Goal: Task Accomplishment & Management: Use online tool/utility

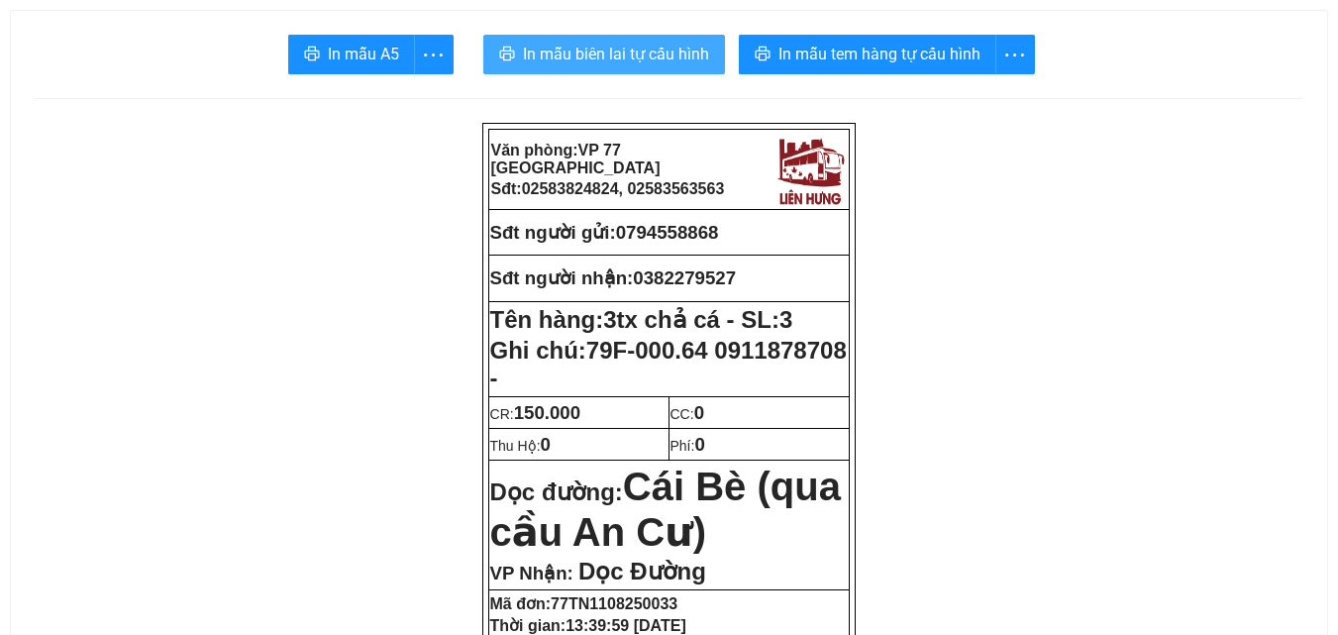
click at [673, 66] on span "In mẫu biên lai tự cấu hình" at bounding box center [616, 54] width 186 height 25
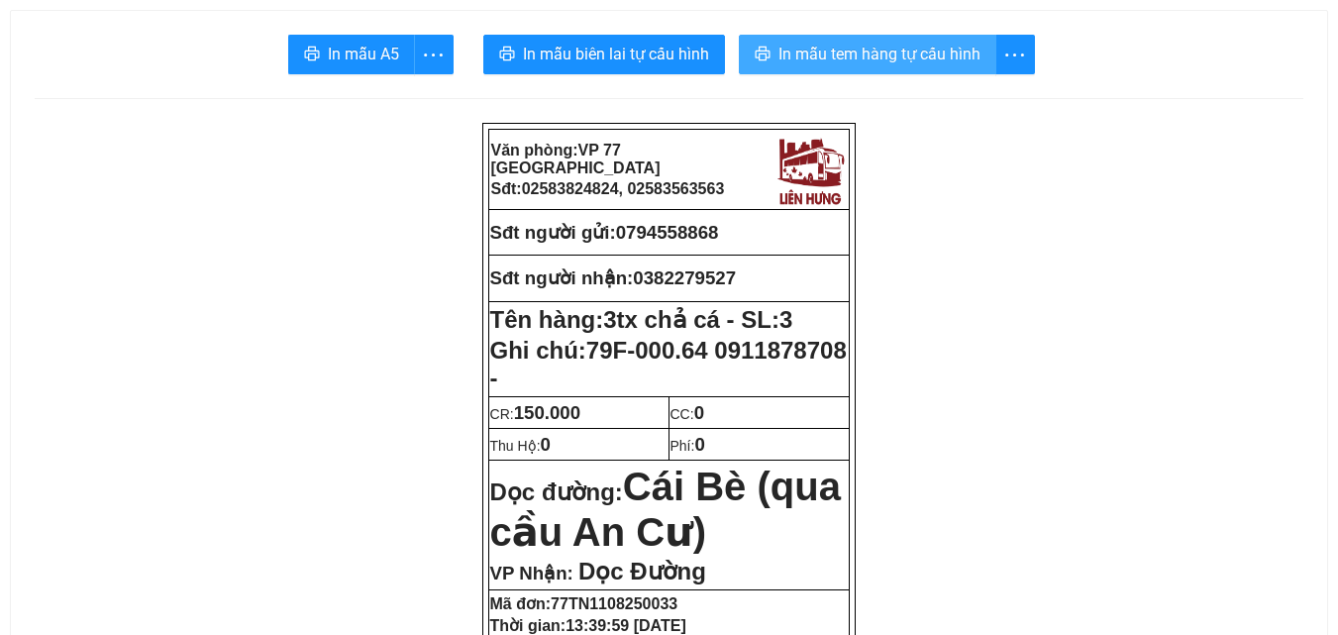
click at [804, 67] on button "In mẫu tem hàng tự cấu hình" at bounding box center [868, 55] width 258 height 40
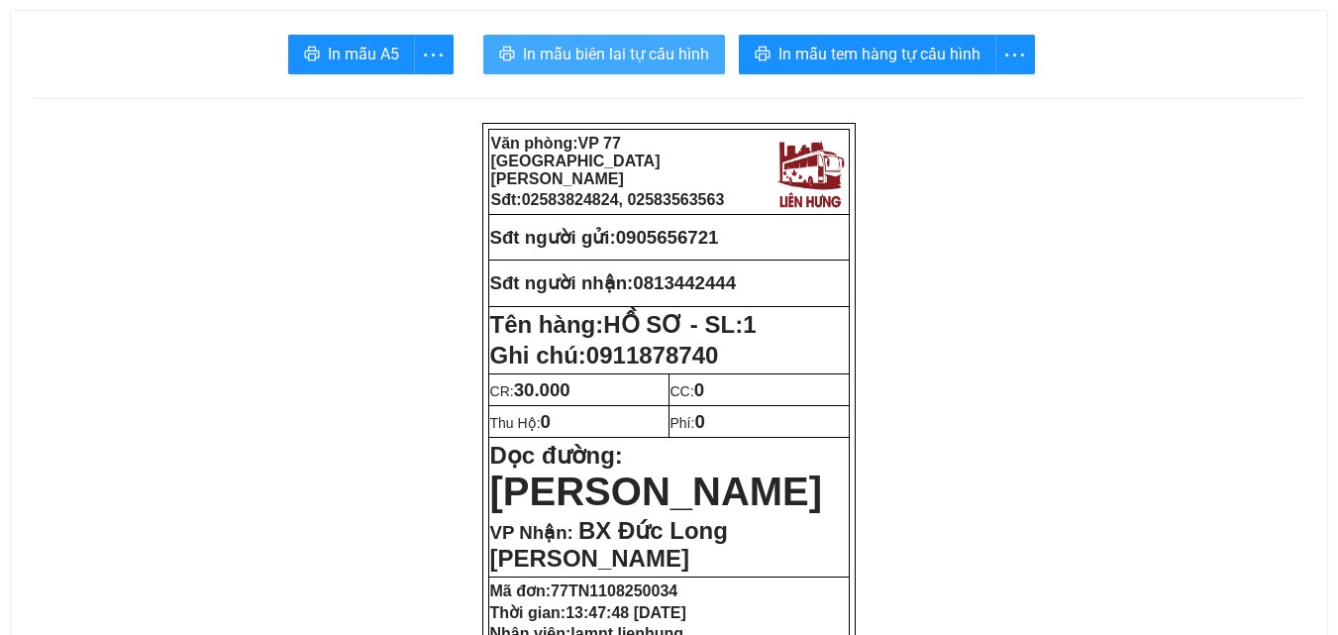
click at [584, 44] on span "In mẫu biên lai tự cấu hình" at bounding box center [616, 54] width 186 height 25
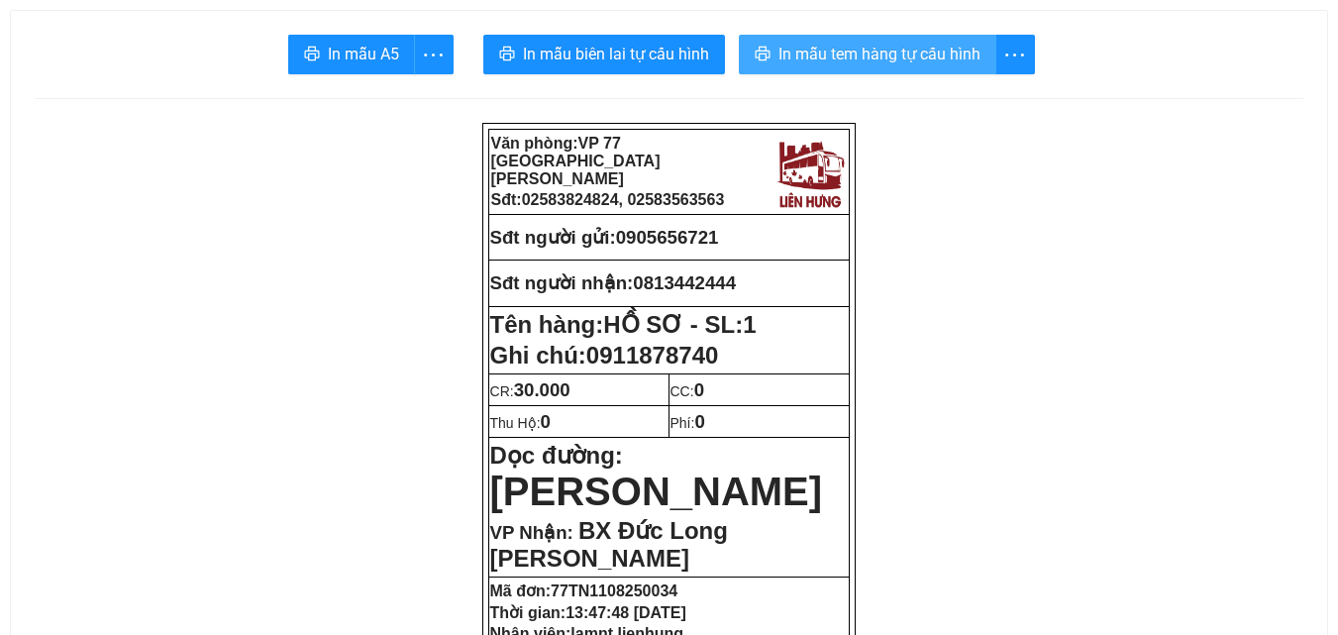
click at [926, 56] on span "In mẫu tem hàng tự cấu hình" at bounding box center [880, 54] width 202 height 25
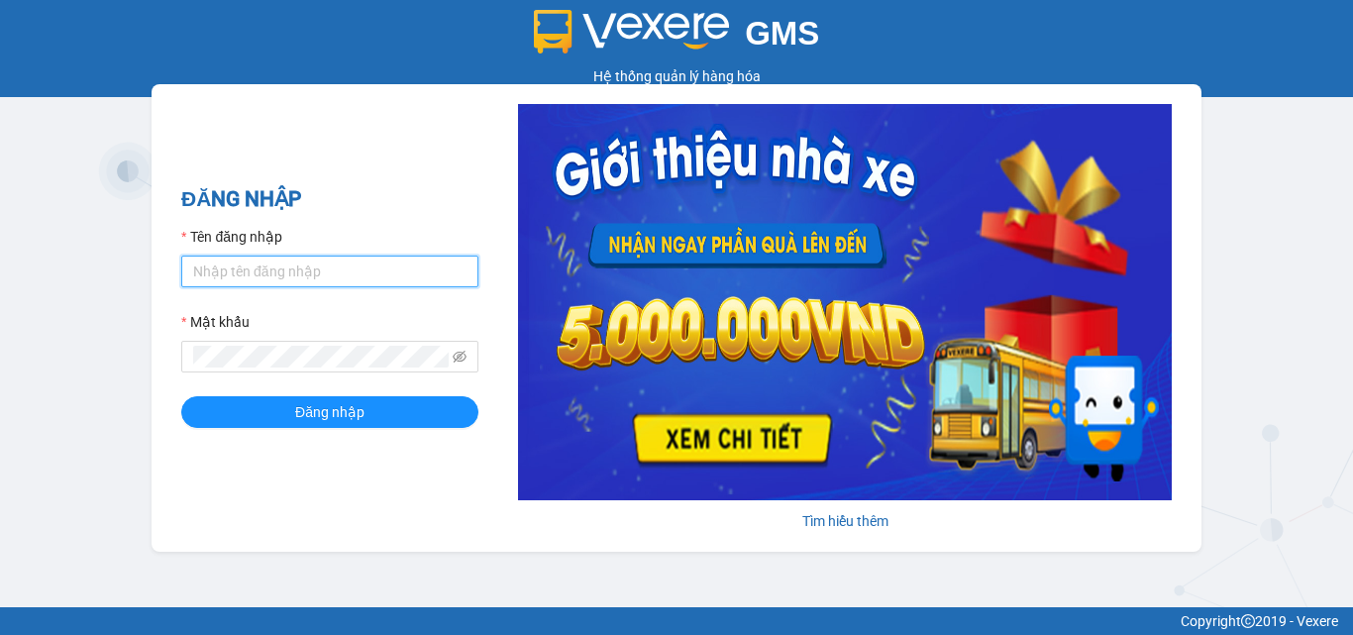
click at [320, 274] on input "Tên đăng nhập" at bounding box center [329, 272] width 297 height 32
type input "hanh.lienhung"
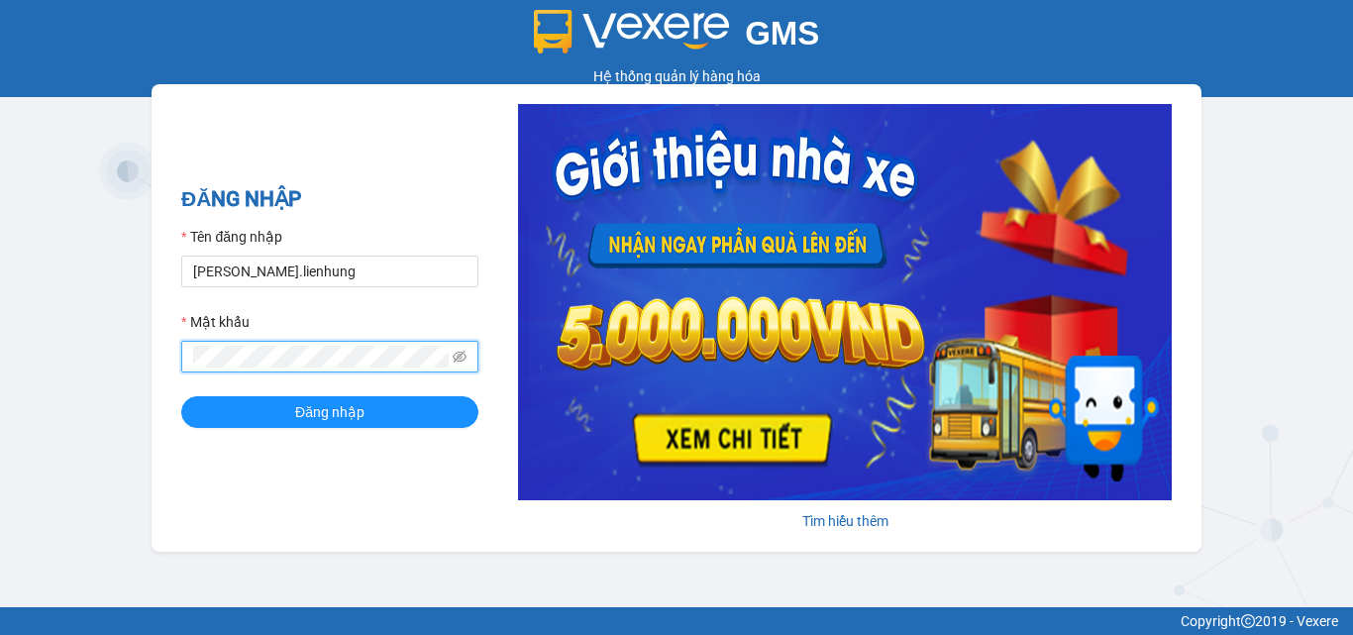
click at [181, 396] on button "Đăng nhập" at bounding box center [329, 412] width 297 height 32
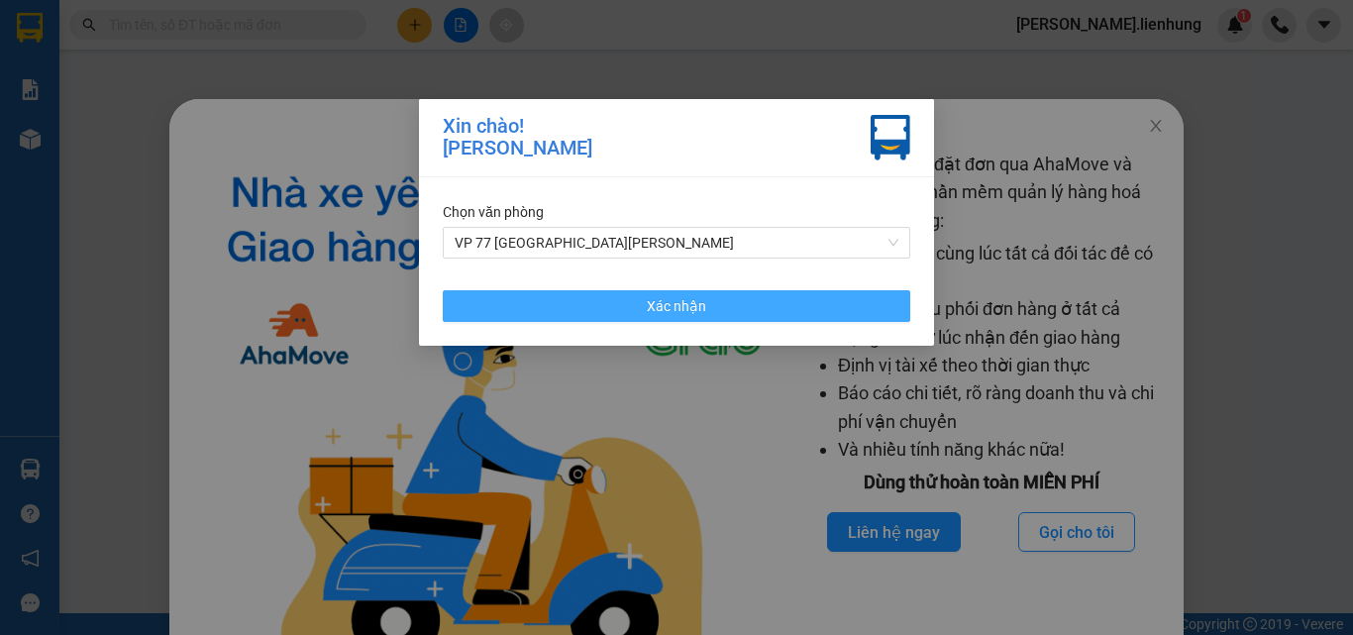
click at [802, 315] on button "Xác nhận" at bounding box center [677, 306] width 468 height 32
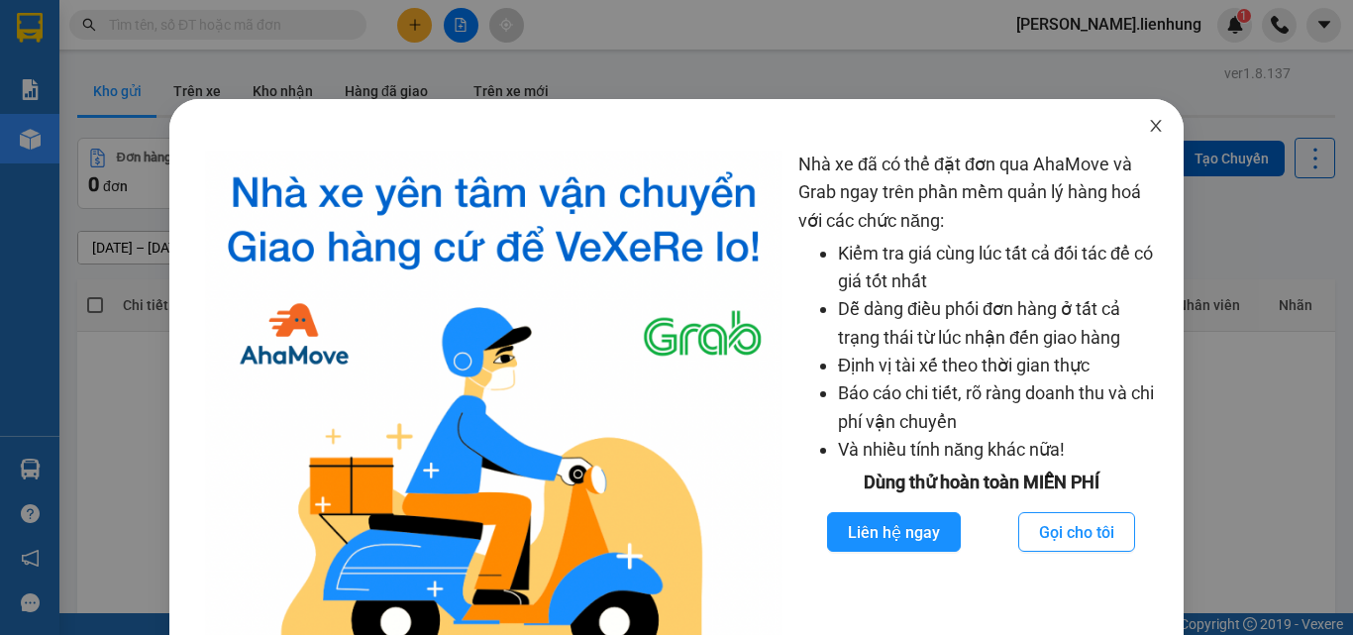
click at [1133, 131] on span "Close" at bounding box center [1155, 126] width 55 height 55
